Goal: Transaction & Acquisition: Purchase product/service

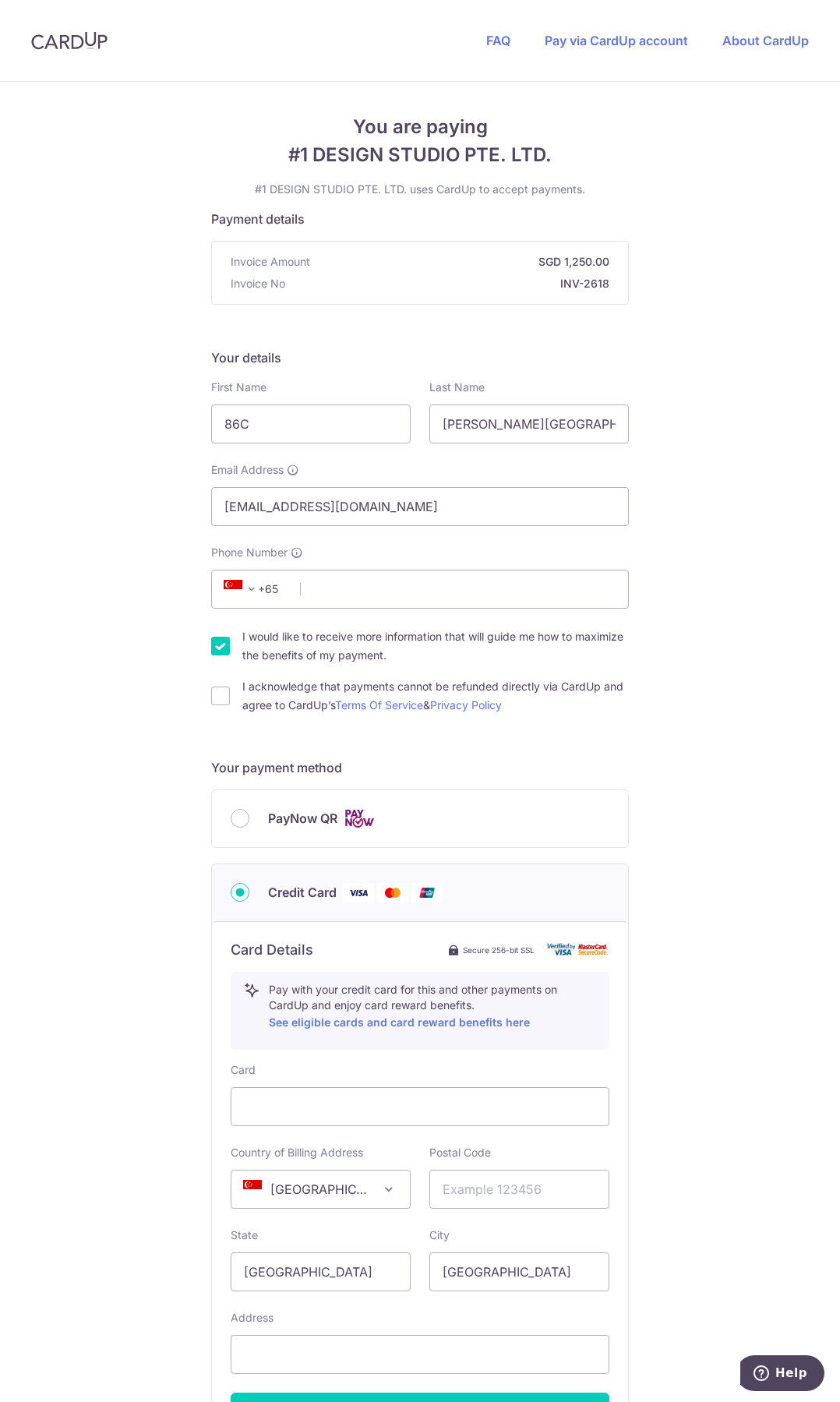
click at [409, 830] on div "PayNow QR" at bounding box center [420, 818] width 416 height 57
click at [237, 819] on input "PayNow QR" at bounding box center [240, 818] width 19 height 19
radio input "true"
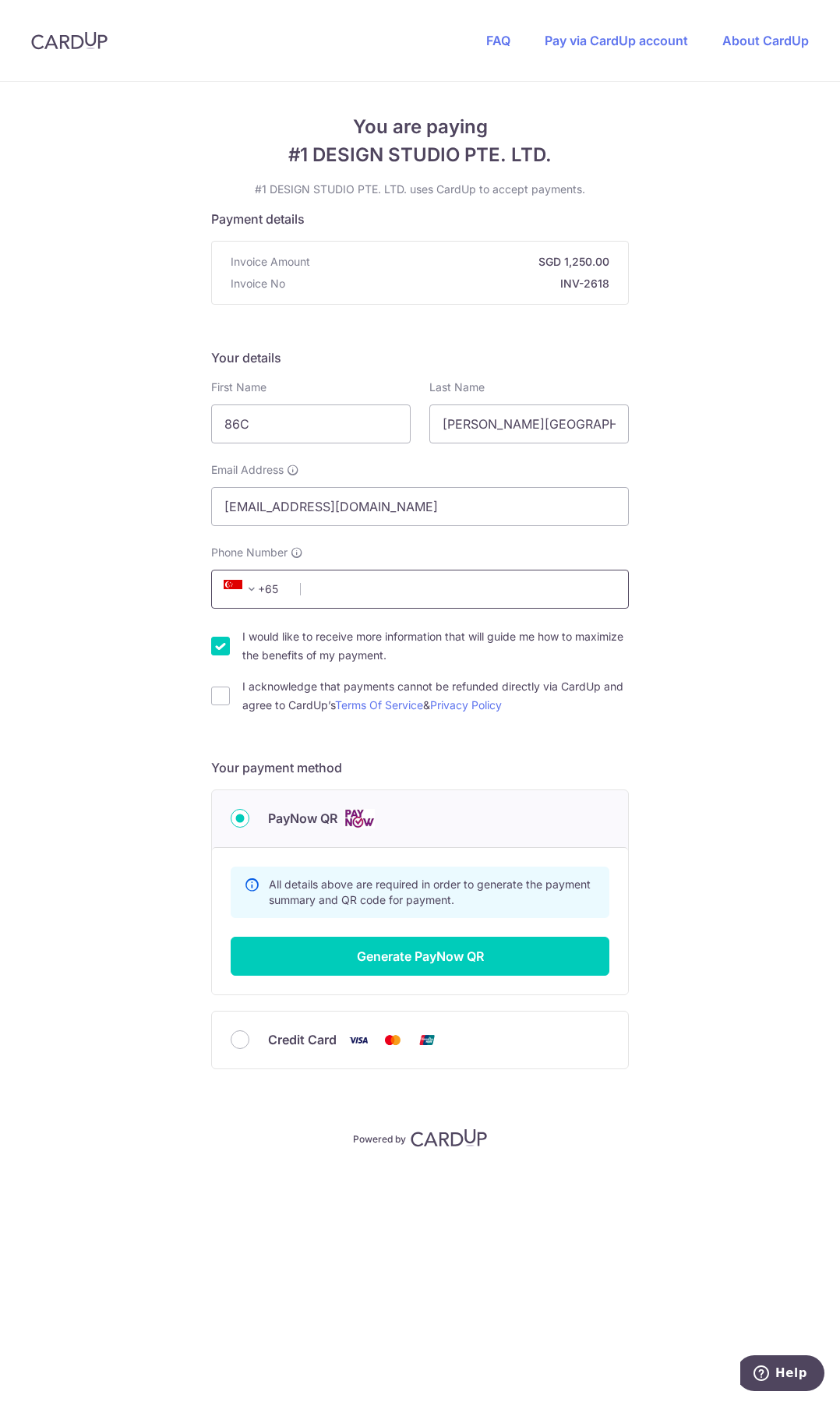
click at [379, 593] on input "Phone Number" at bounding box center [419, 589] width 417 height 39
type input "87798590"
click at [219, 690] on input "I acknowledge that payments cannot be refunded directly via CardUp and agree to…" at bounding box center [220, 696] width 19 height 19
checkbox input "true"
click at [220, 654] on input "I would like to receive more information that will guide me how to maximize the…" at bounding box center [220, 646] width 19 height 19
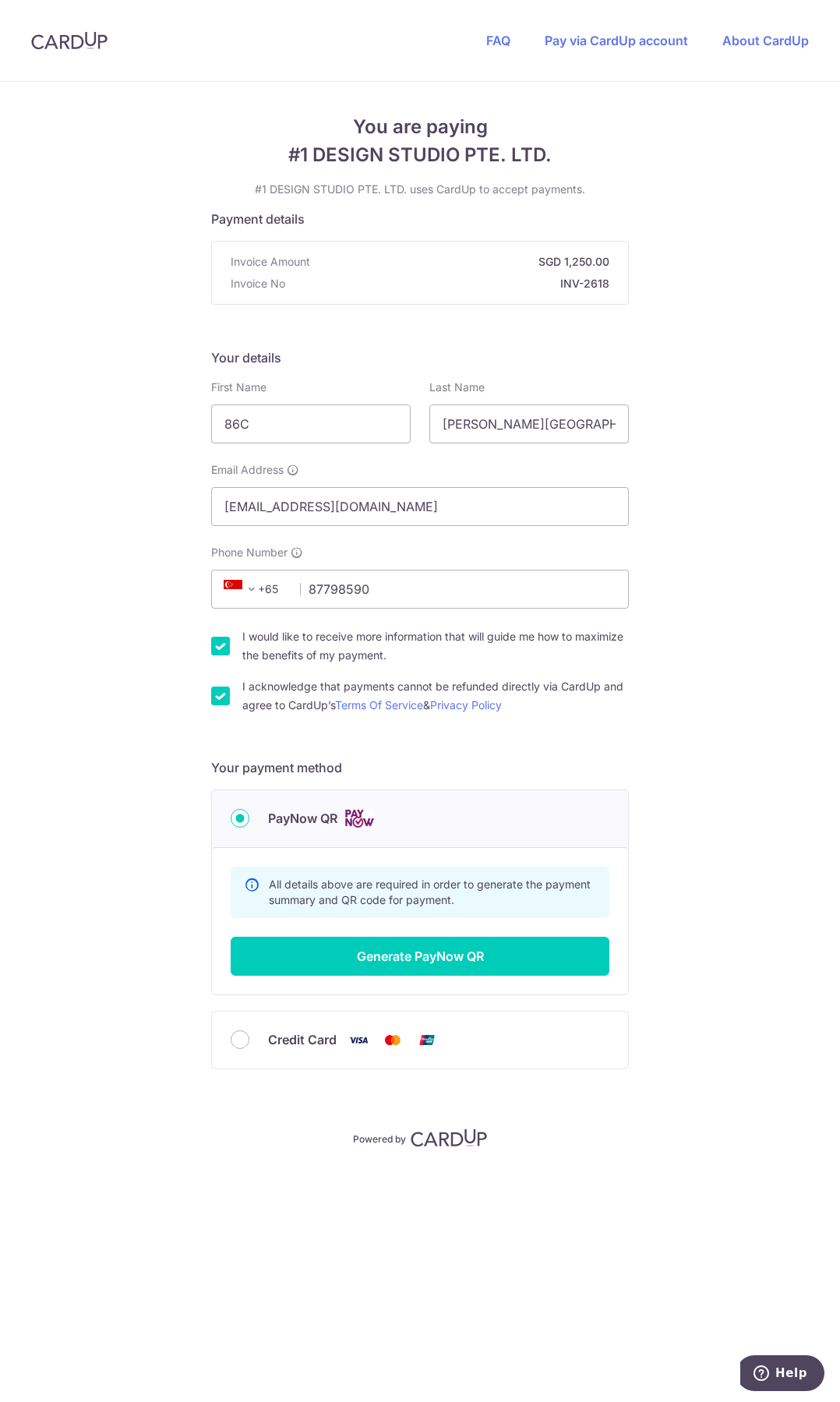
checkbox input "false"
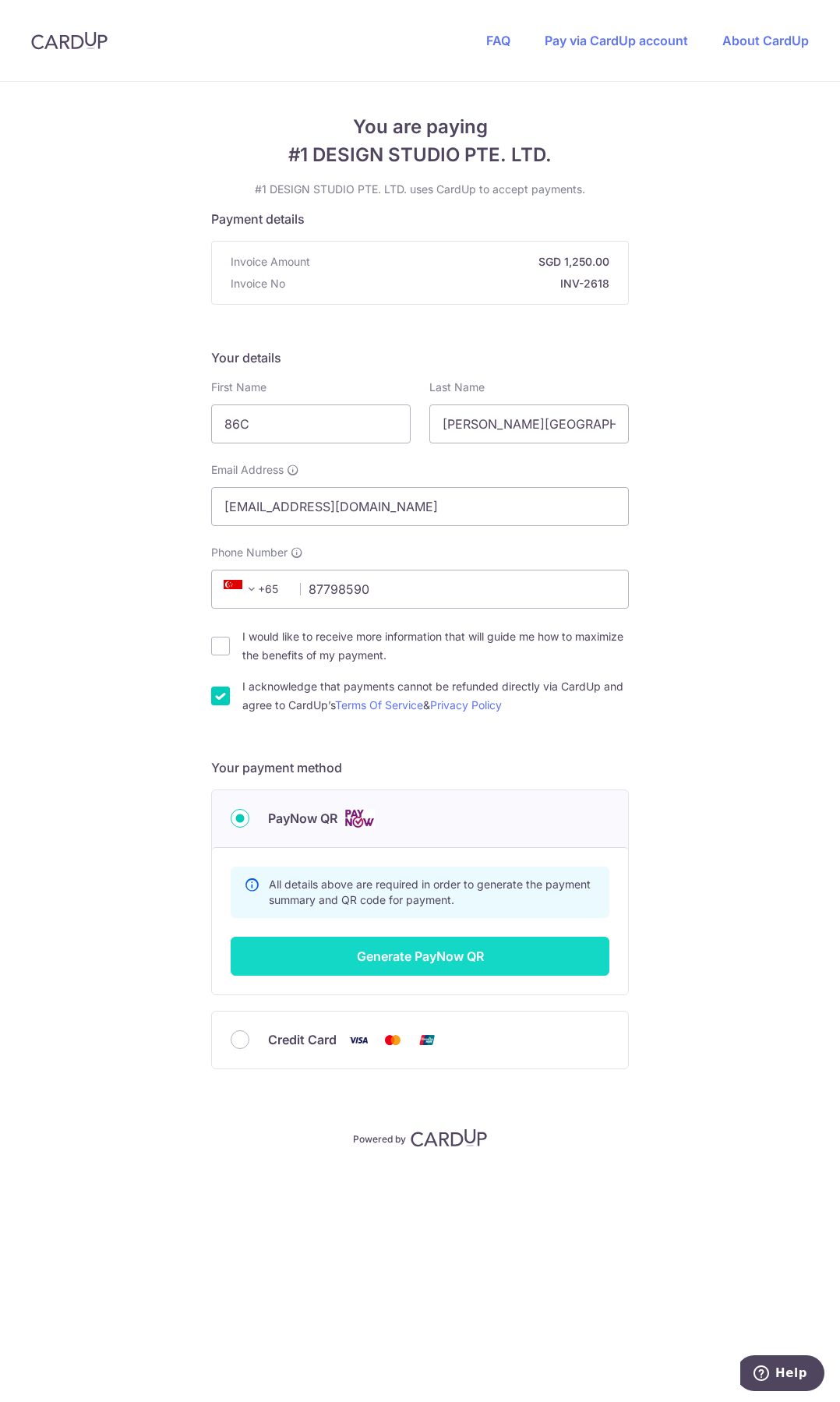
click at [560, 942] on button "Generate PayNow QR" at bounding box center [420, 956] width 379 height 39
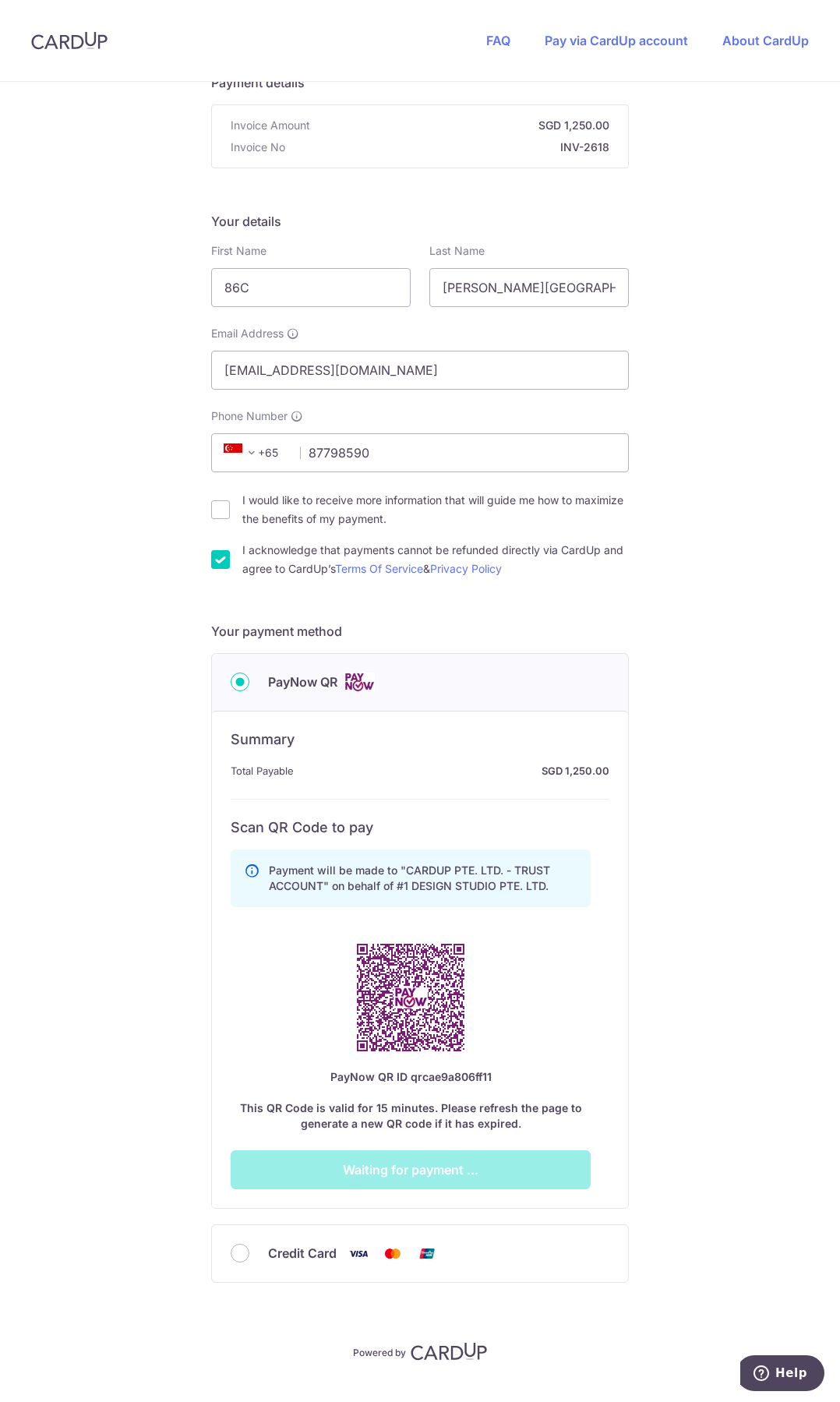
scroll to position [169, 0]
